Goal: Task Accomplishment & Management: Manage account settings

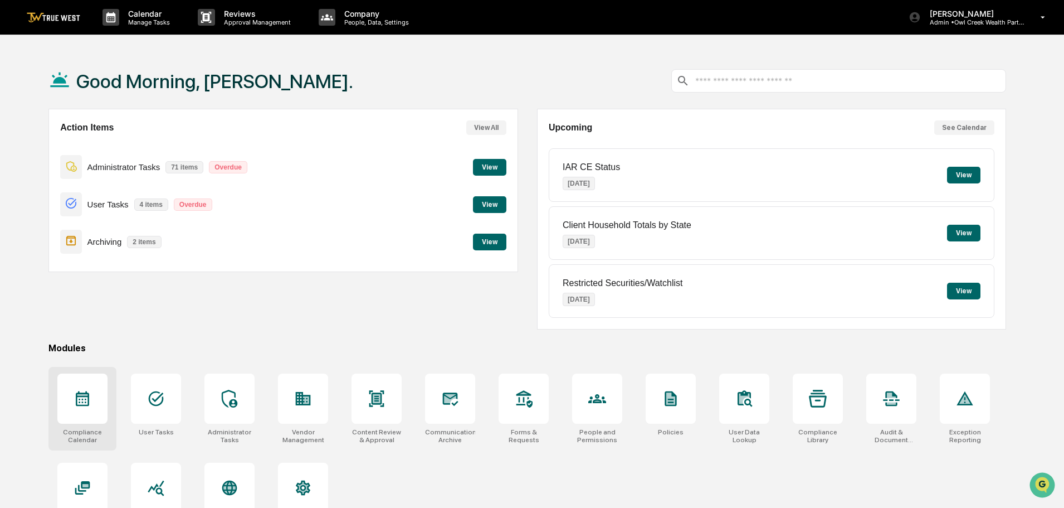
click at [84, 398] on icon at bounding box center [83, 398] width 18 height 18
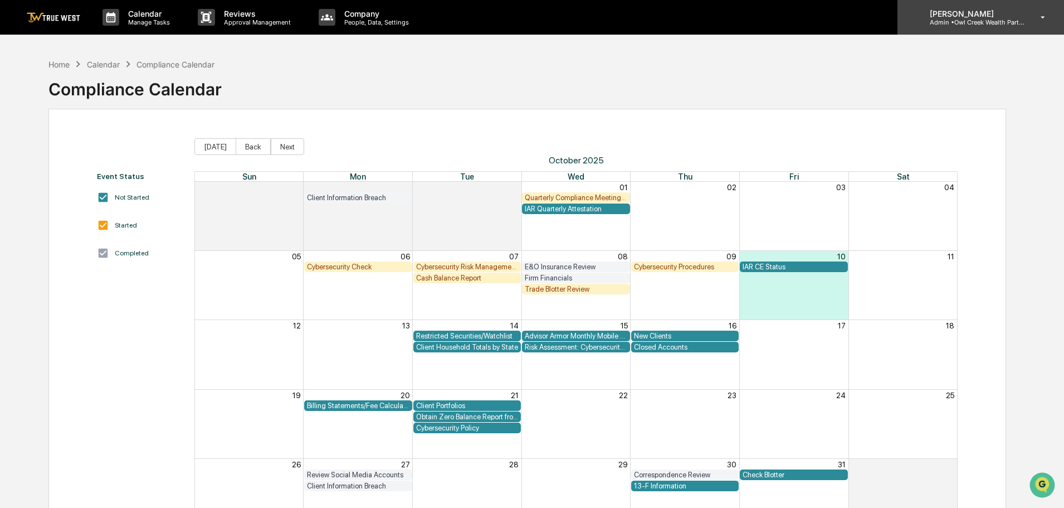
click at [975, 19] on p "Admin • Owl Creek Wealth Partners" at bounding box center [973, 22] width 104 height 8
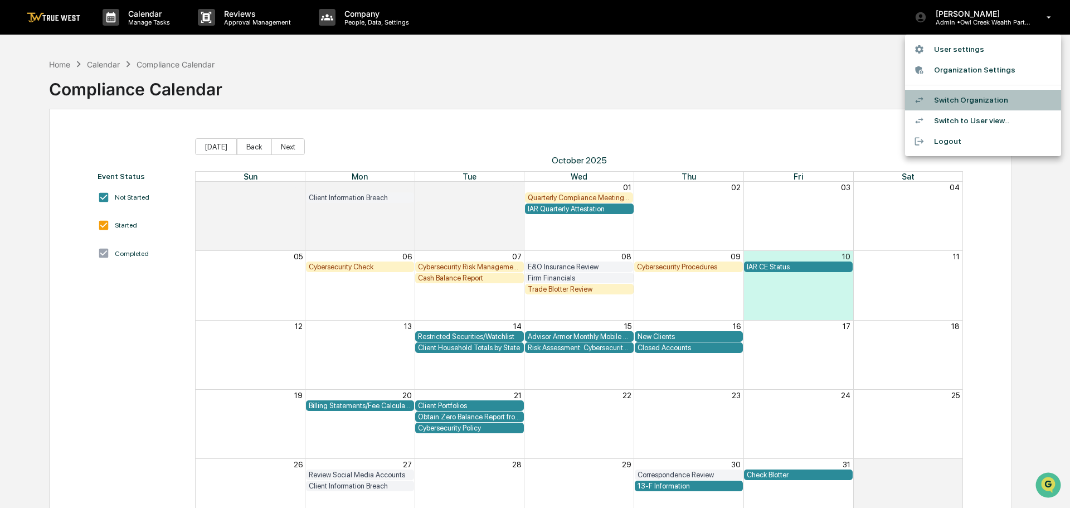
click at [956, 97] on li "Switch Organization" at bounding box center [983, 100] width 156 height 21
